Goal: Transaction & Acquisition: Purchase product/service

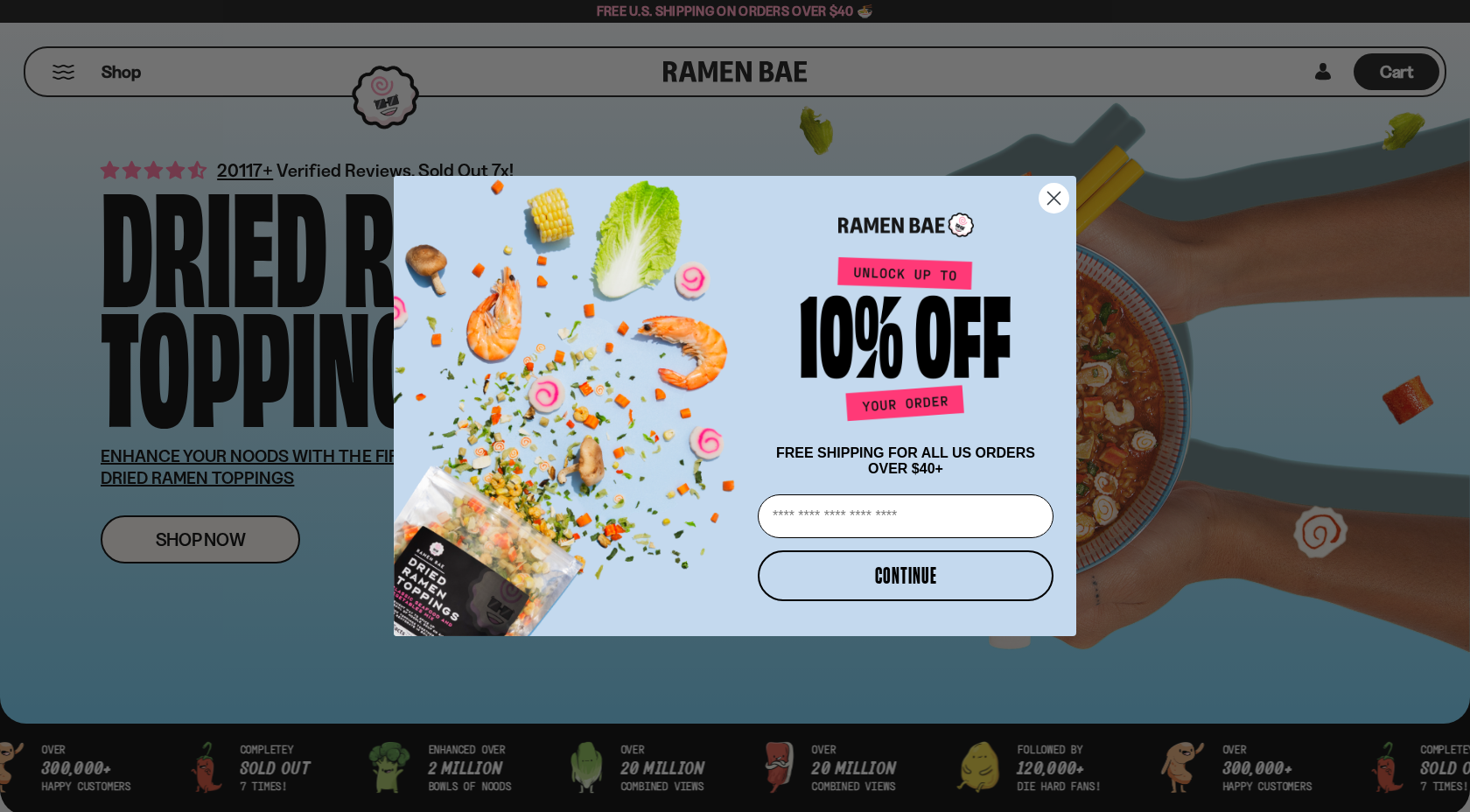
click at [1064, 187] on circle "Close dialog" at bounding box center [1054, 197] width 29 height 29
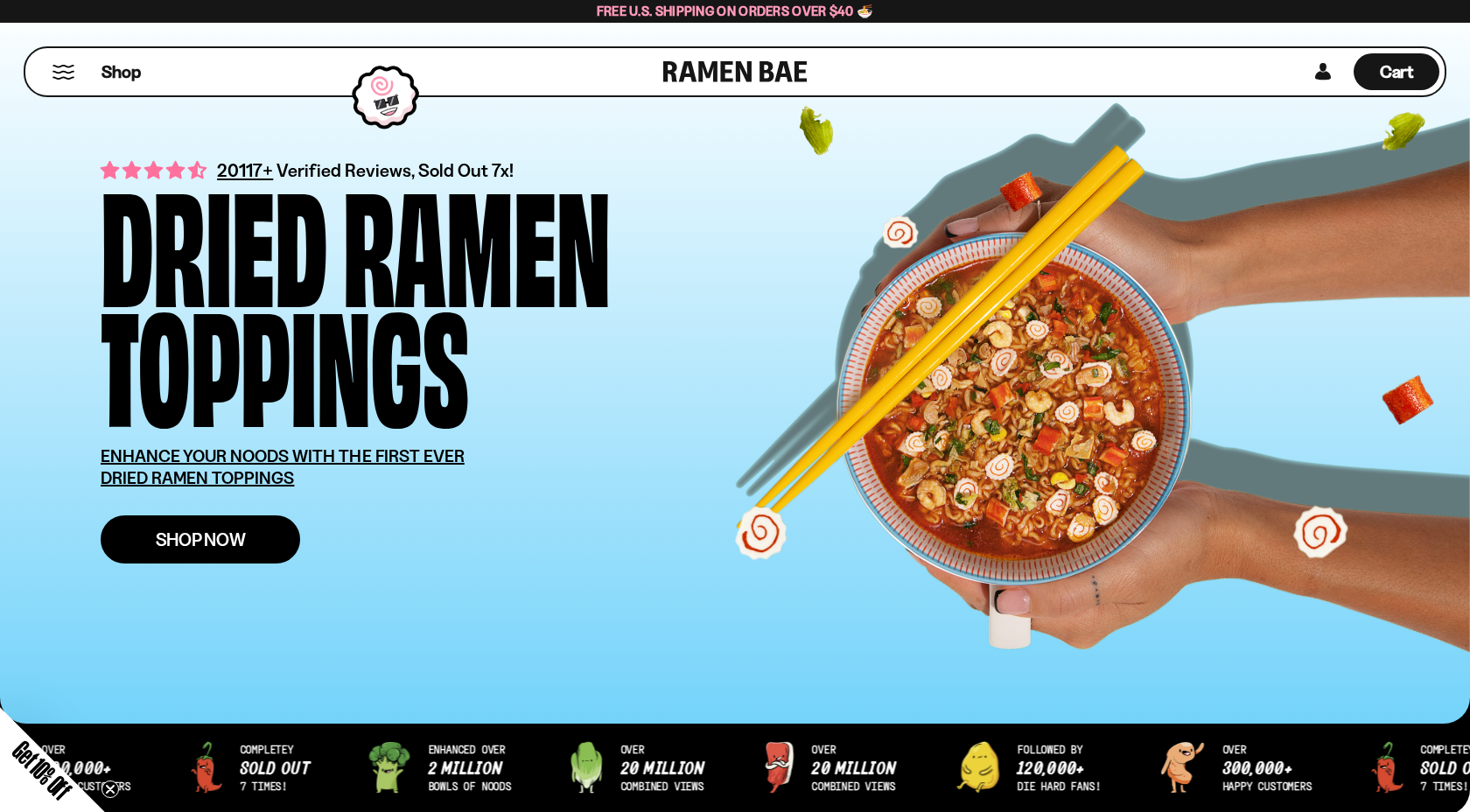
click at [244, 548] on span "Shop Now" at bounding box center [200, 539] width 90 height 19
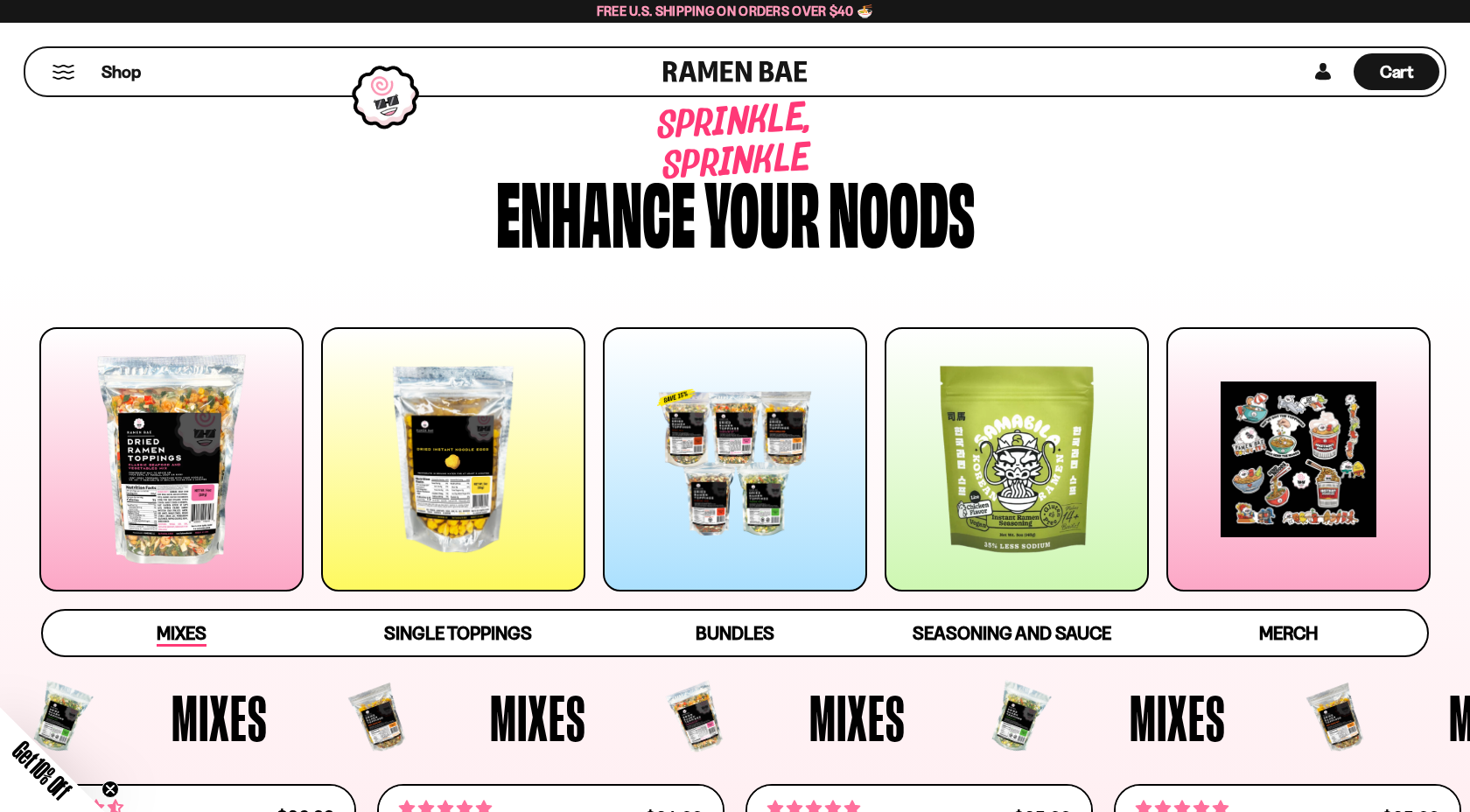
click at [197, 632] on span "Mixes" at bounding box center [181, 634] width 50 height 25
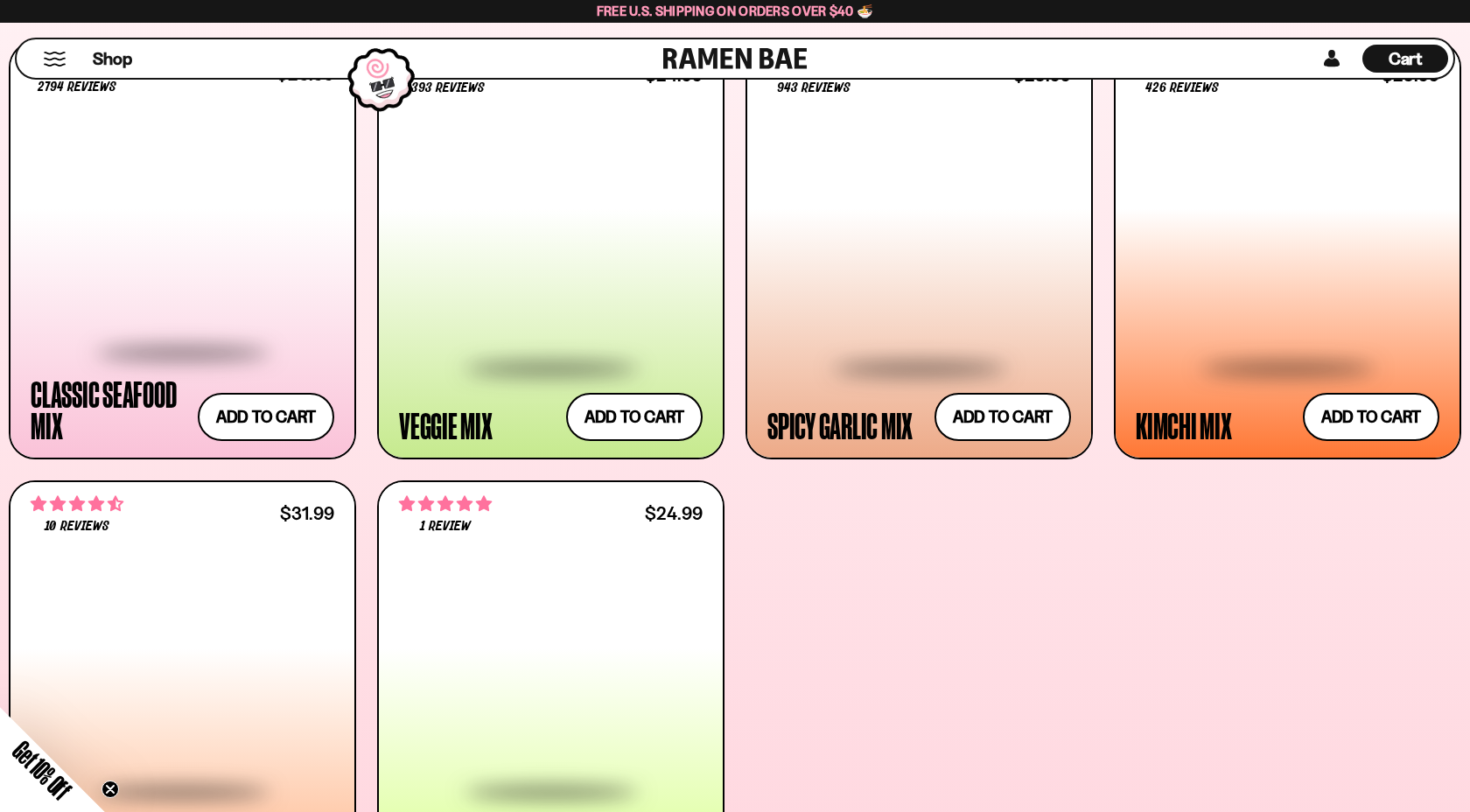
scroll to position [767, 0]
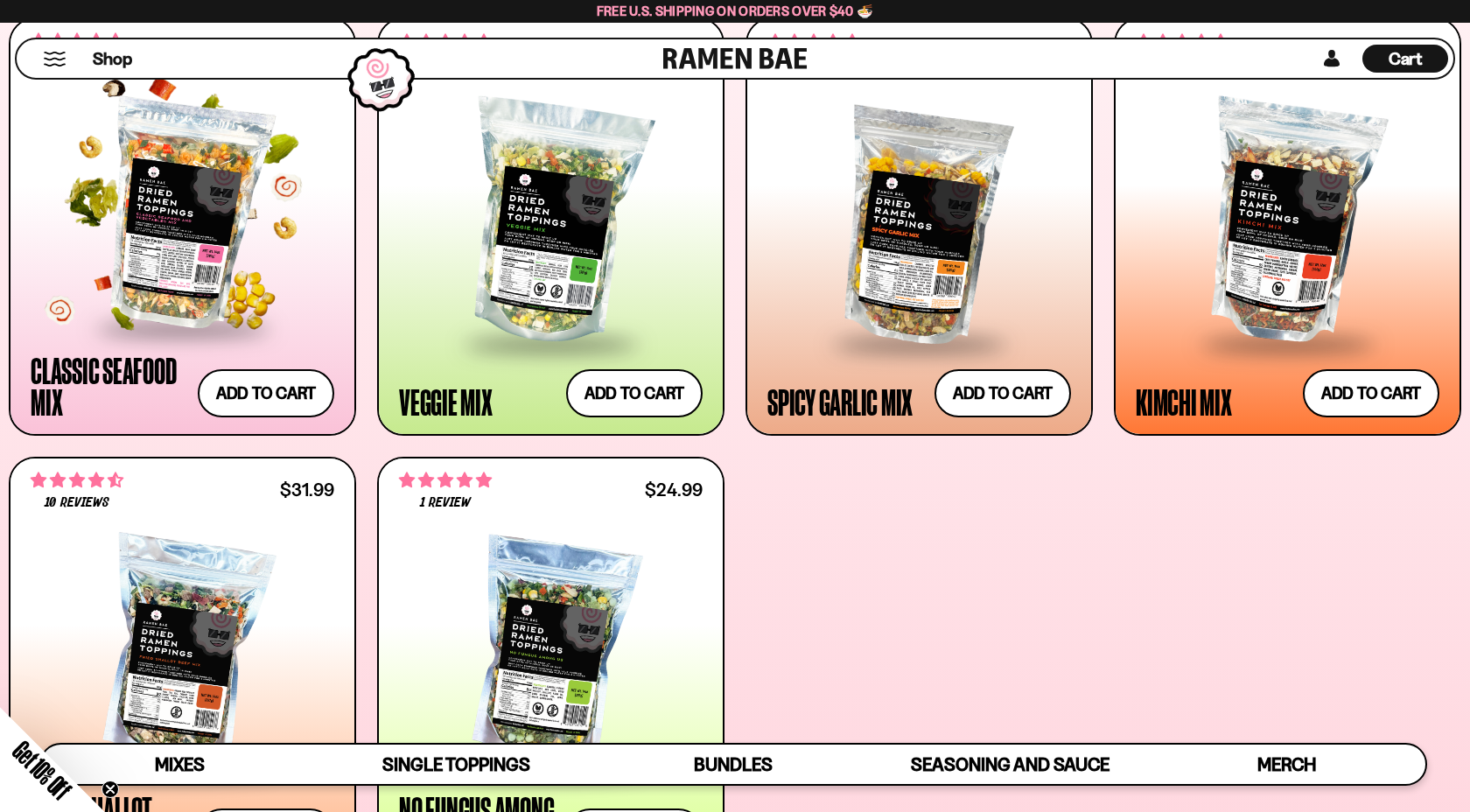
click at [173, 180] on div at bounding box center [182, 214] width 304 height 224
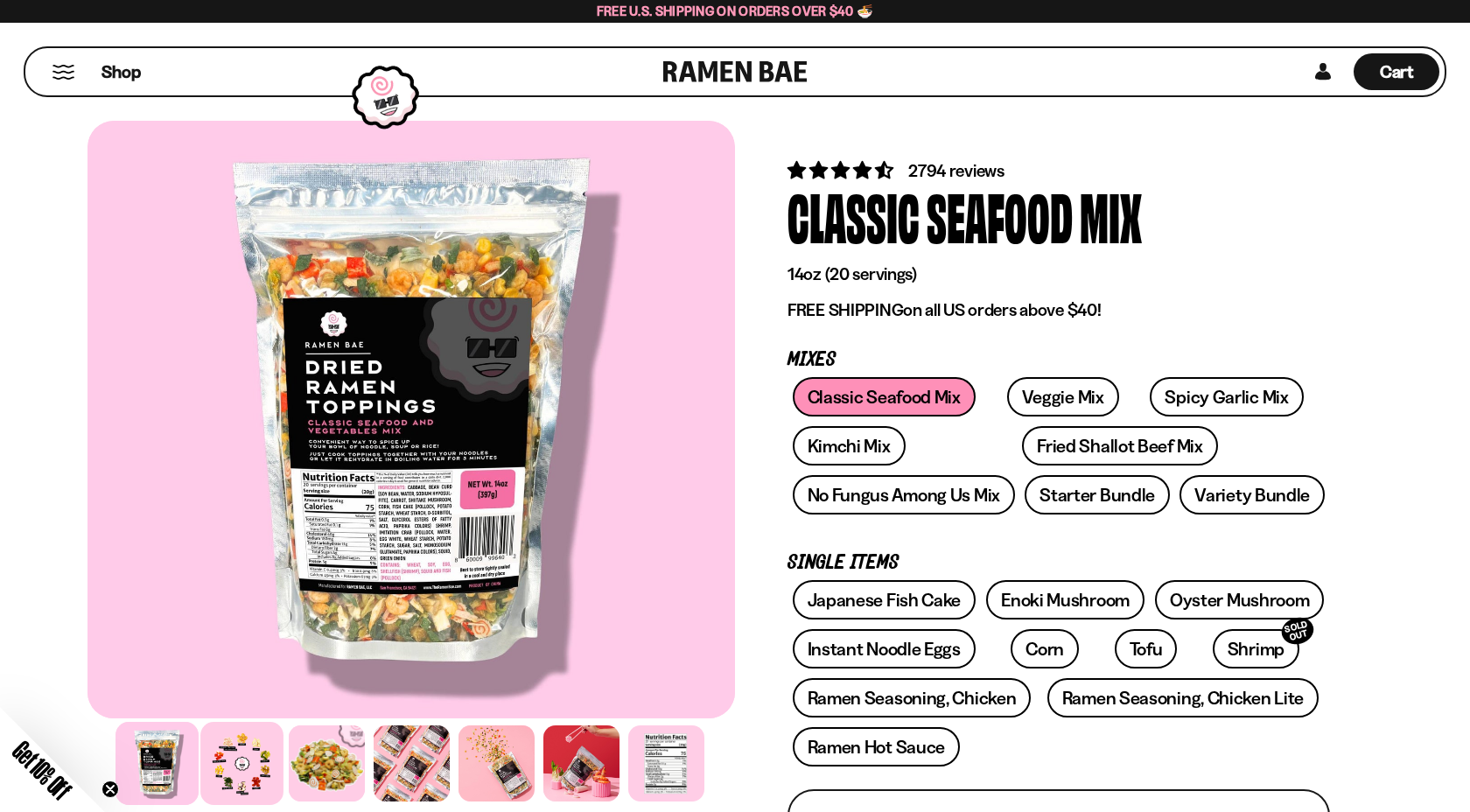
click at [238, 767] on div at bounding box center [242, 763] width 83 height 83
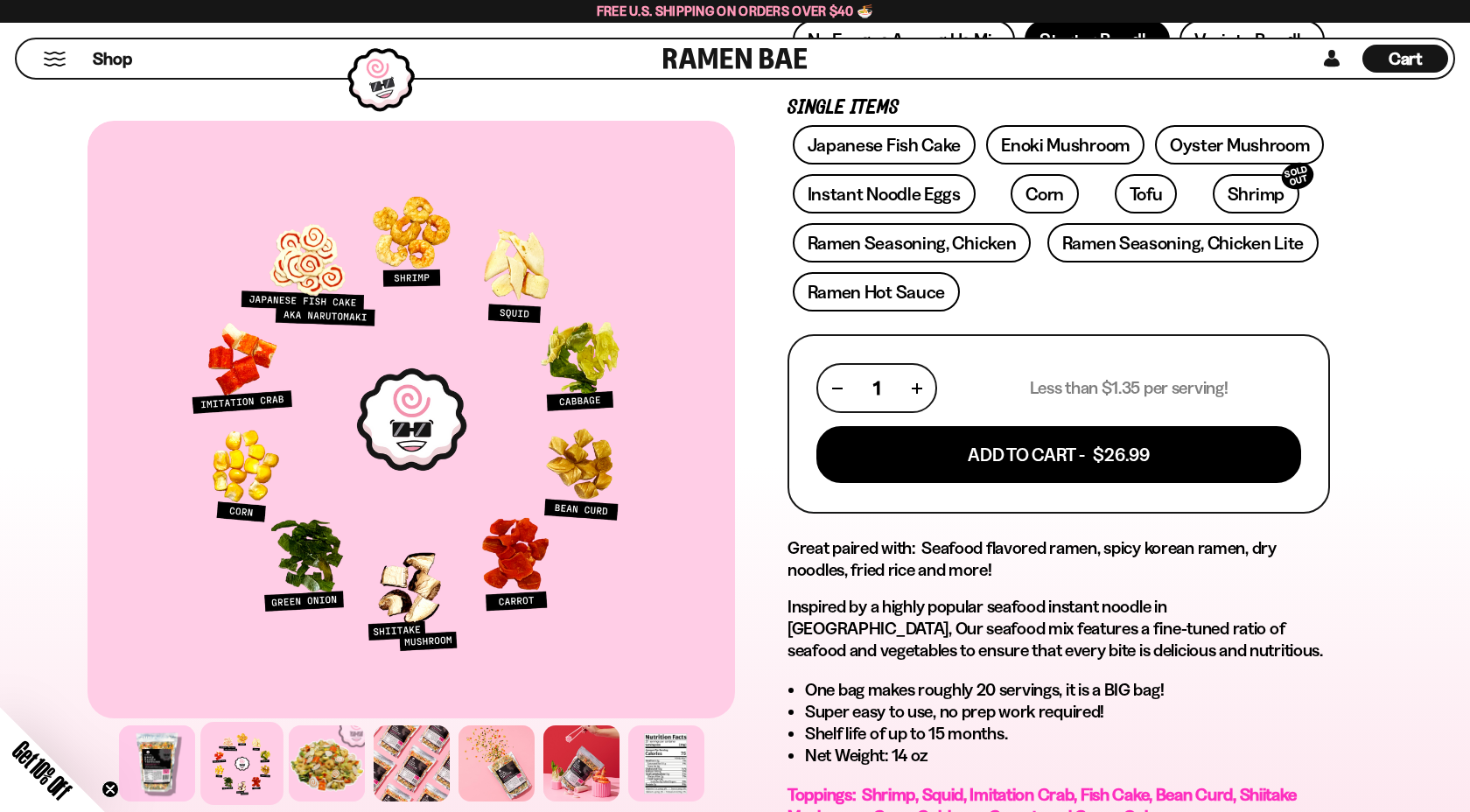
scroll to position [466, 0]
